Goal: Transaction & Acquisition: Purchase product/service

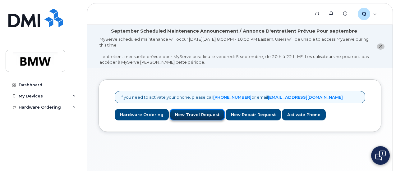
click at [203, 112] on link "New Travel Request" at bounding box center [197, 115] width 55 height 12
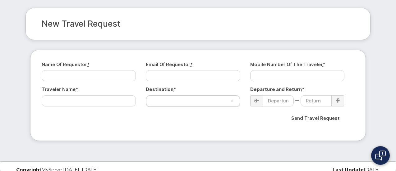
scroll to position [48, 0]
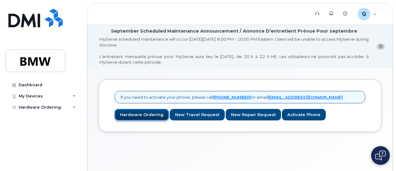
click at [140, 115] on link "Hardware Ordering" at bounding box center [142, 115] width 54 height 12
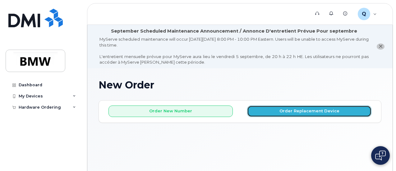
click at [274, 113] on button "Order Replacement Device" at bounding box center [309, 112] width 124 height 12
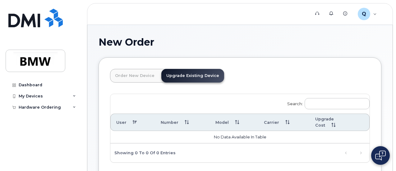
scroll to position [29, 0]
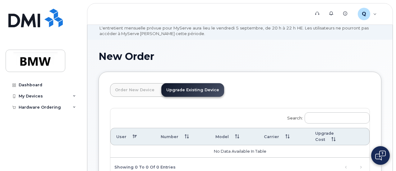
click at [142, 89] on link "Order New Device" at bounding box center [134, 90] width 49 height 14
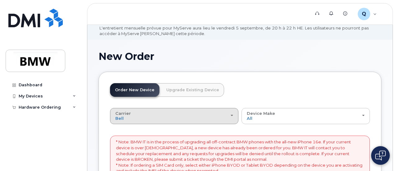
click at [195, 119] on button "Carrier Bell T-Mobile" at bounding box center [174, 116] width 128 height 16
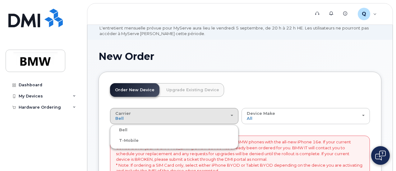
click at [166, 143] on div "T-Mobile" at bounding box center [174, 140] width 125 height 7
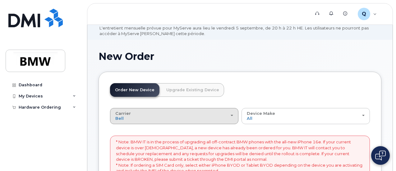
click at [170, 118] on div "Carrier Bell T-Mobile" at bounding box center [174, 116] width 118 height 10
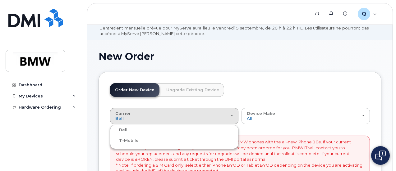
click at [131, 140] on label "T-Mobile" at bounding box center [125, 140] width 27 height 7
click at [0, 0] on input "T-Mobile" at bounding box center [0, 0] width 0 height 0
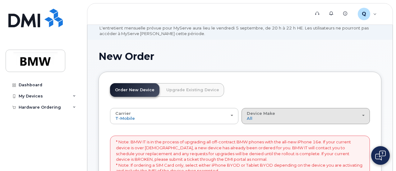
click at [247, 117] on div "Device Make All Cell Phone iPhone Modem" at bounding box center [306, 116] width 118 height 10
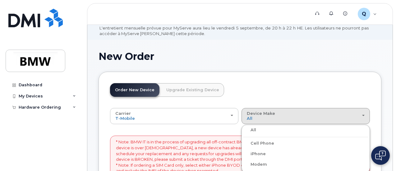
click at [243, 142] on label "Cell Phone" at bounding box center [258, 143] width 31 height 7
click at [0, 0] on input "Cell Phone" at bounding box center [0, 0] width 0 height 0
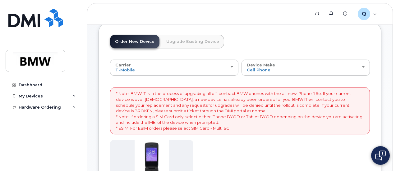
scroll to position [23, 0]
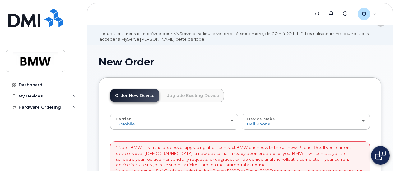
click at [175, 92] on link "Upgrade Existing Device" at bounding box center [192, 96] width 63 height 14
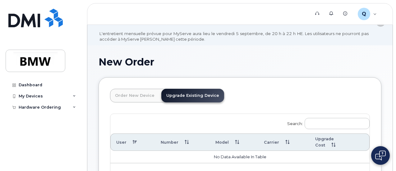
click at [133, 94] on link "Order New Device" at bounding box center [134, 96] width 49 height 14
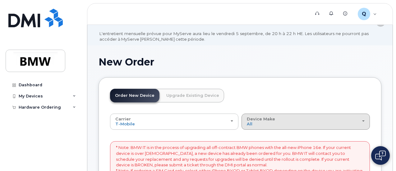
click at [247, 120] on div "Device Make All Cell Phone iPhone Modem" at bounding box center [306, 122] width 118 height 10
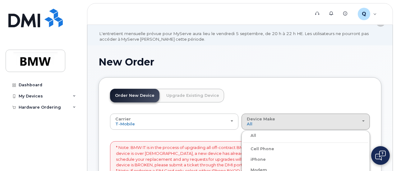
click at [243, 159] on label "iPhone" at bounding box center [254, 159] width 23 height 7
click at [0, 0] on input "iPhone" at bounding box center [0, 0] width 0 height 0
